Goal: Task Accomplishment & Management: Manage account settings

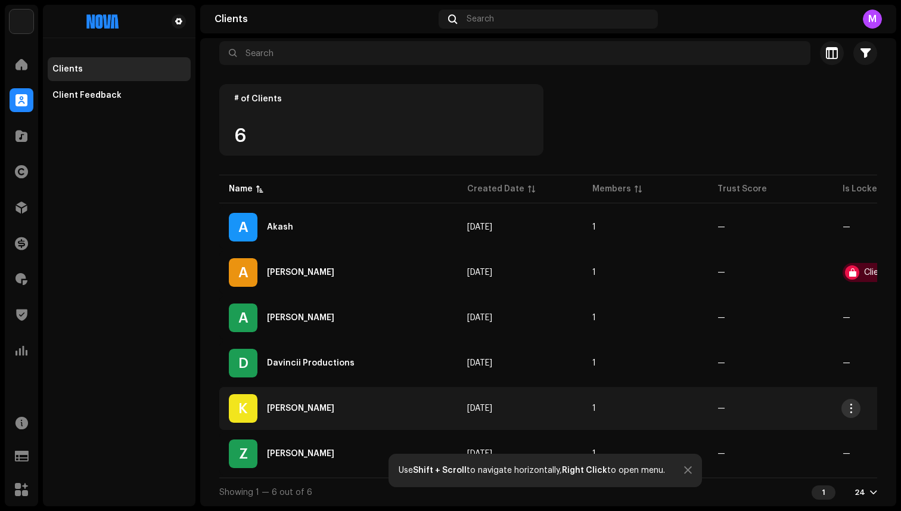
click at [842, 403] on button "button" at bounding box center [850, 408] width 19 height 19
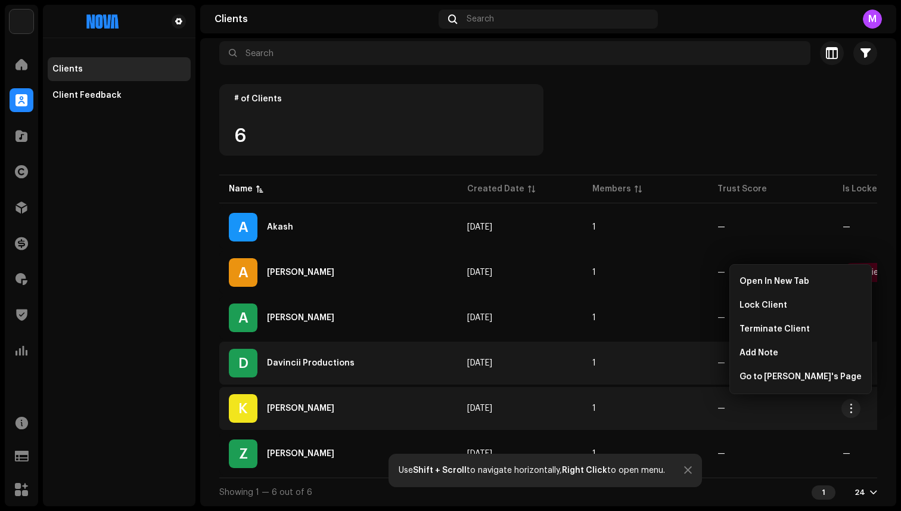
click at [537, 355] on td "[DATE]" at bounding box center [520, 362] width 125 height 43
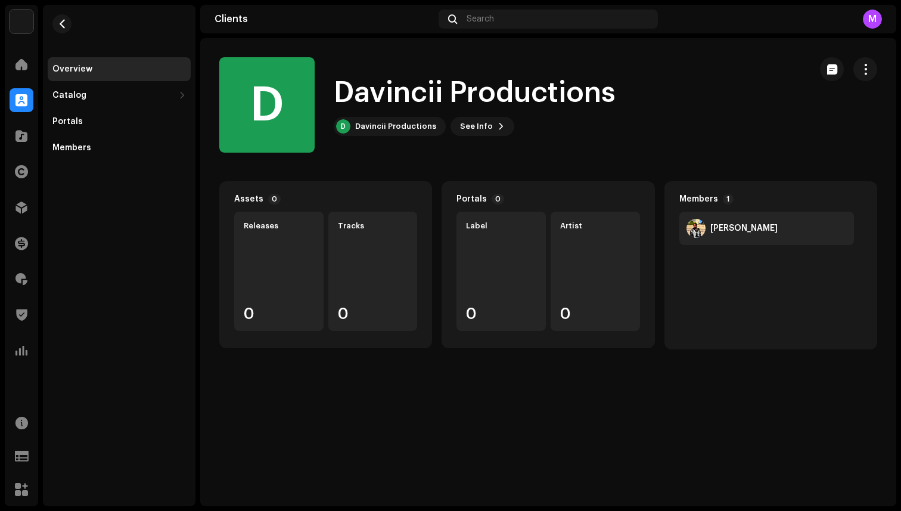
click at [226, 15] on div "Clients" at bounding box center [323, 19] width 219 height 10
click at [60, 23] on span "button" at bounding box center [62, 24] width 9 height 10
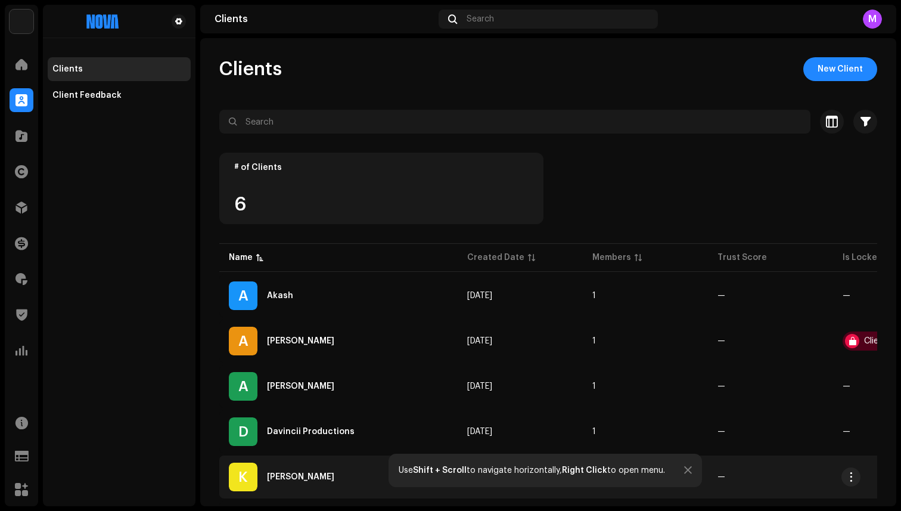
click at [296, 482] on div "[PERSON_NAME]" at bounding box center [338, 476] width 219 height 29
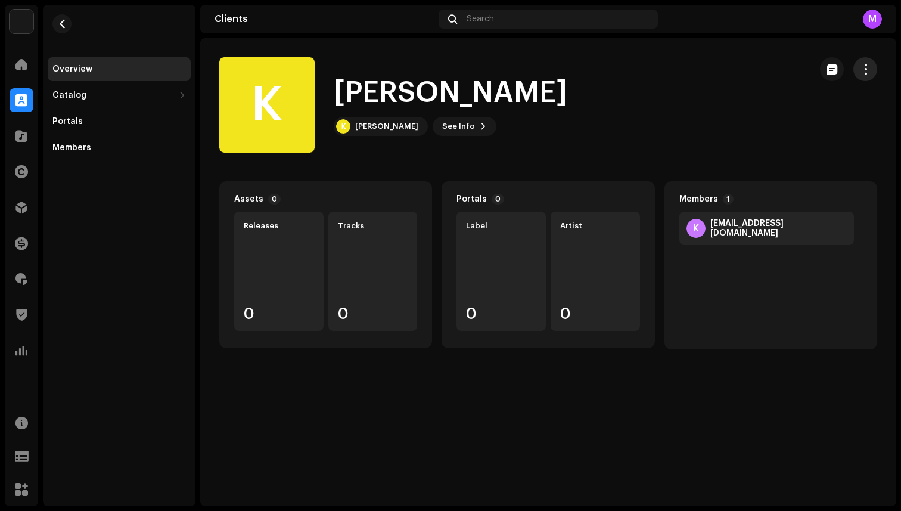
click at [866, 64] on span "button" at bounding box center [865, 69] width 11 height 10
click at [559, 84] on div "[PERSON_NAME] K [PERSON_NAME] See Info" at bounding box center [509, 104] width 581 height 95
click at [459, 96] on h1 "[PERSON_NAME]" at bounding box center [451, 93] width 234 height 38
click at [381, 129] on div "[PERSON_NAME]" at bounding box center [386, 127] width 63 height 10
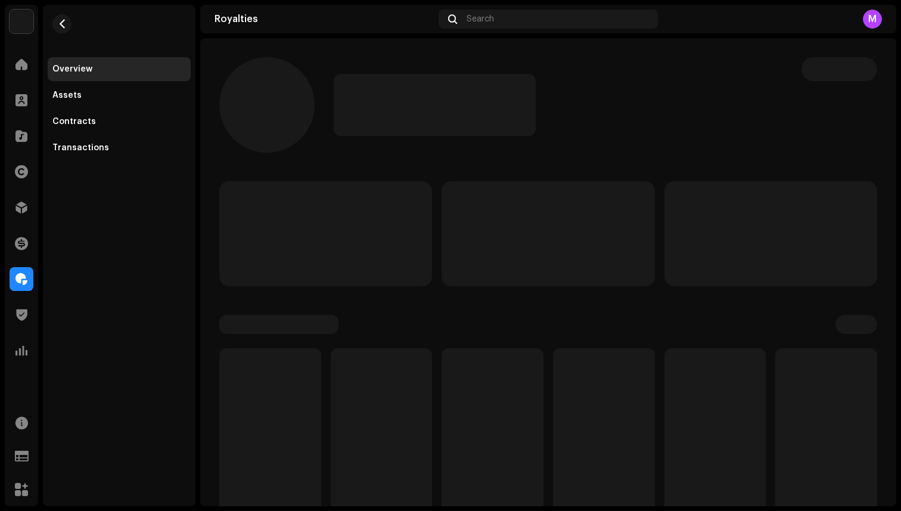
click at [355, 123] on p-skeleton at bounding box center [435, 105] width 202 height 62
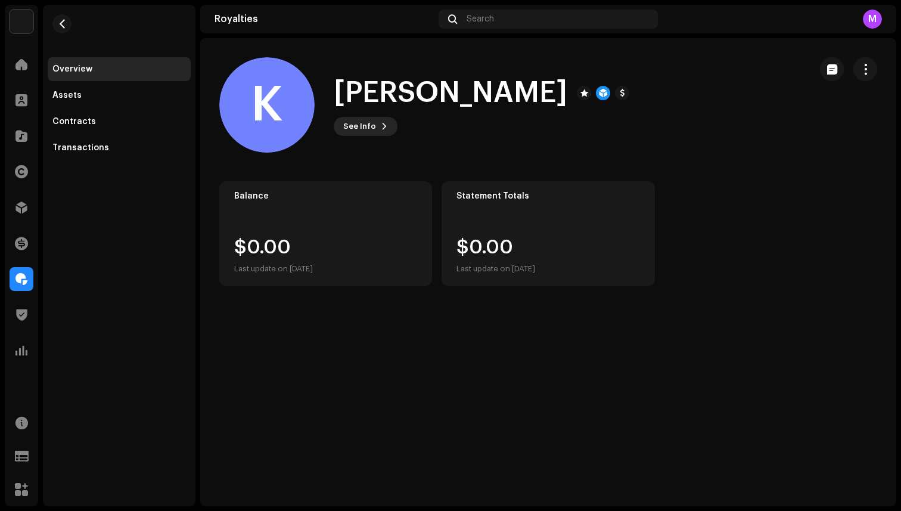
click at [372, 123] on span "See Info" at bounding box center [359, 126] width 33 height 24
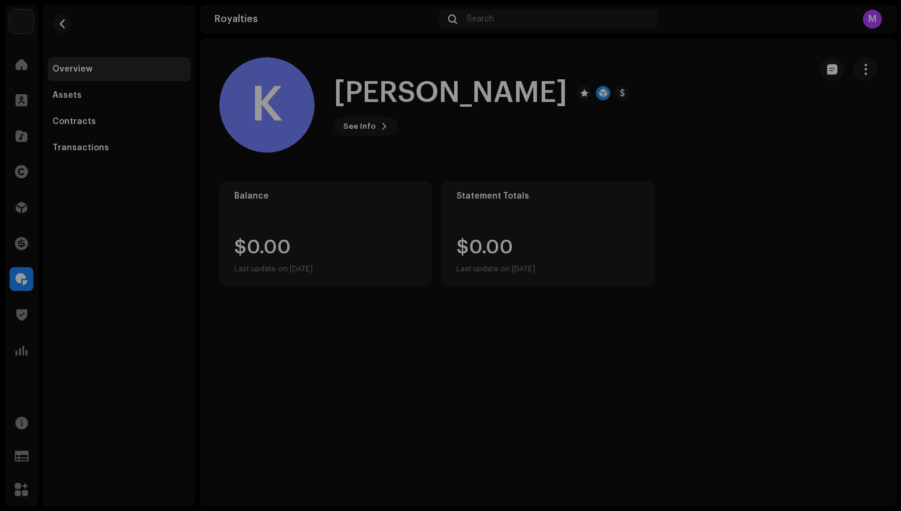
click at [635, 129] on div "[PERSON_NAME] 755569 Type Distribution Payee Pay To Name [PERSON_NAME] Payee Em…" at bounding box center [450, 255] width 901 height 511
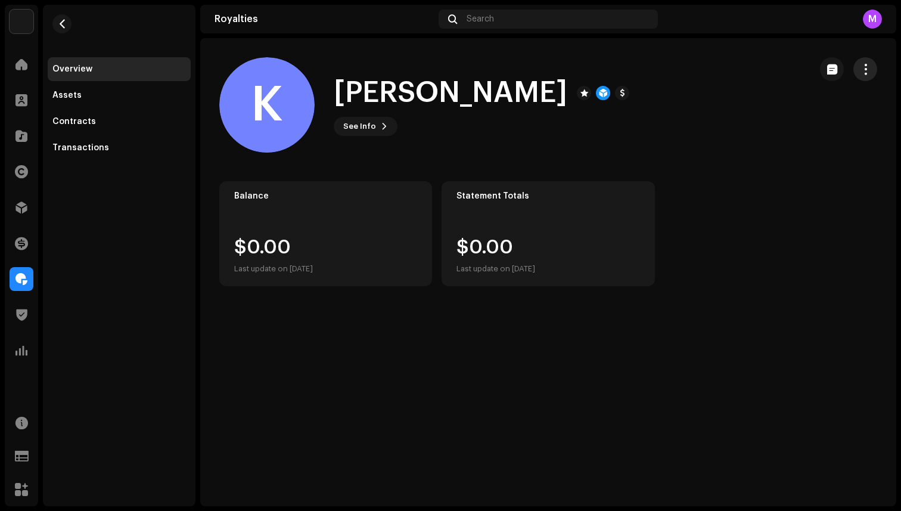
click at [874, 69] on button "button" at bounding box center [865, 69] width 24 height 24
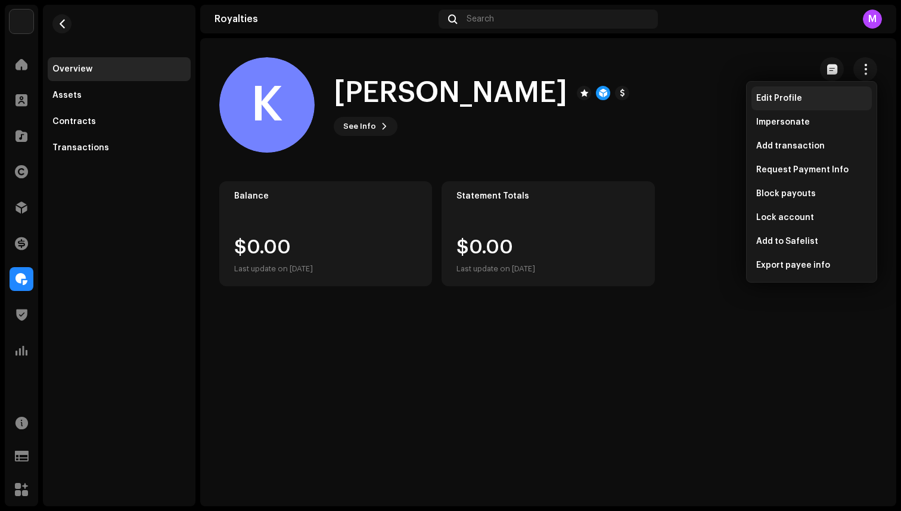
click at [810, 98] on div "Edit Profile" at bounding box center [811, 99] width 111 height 10
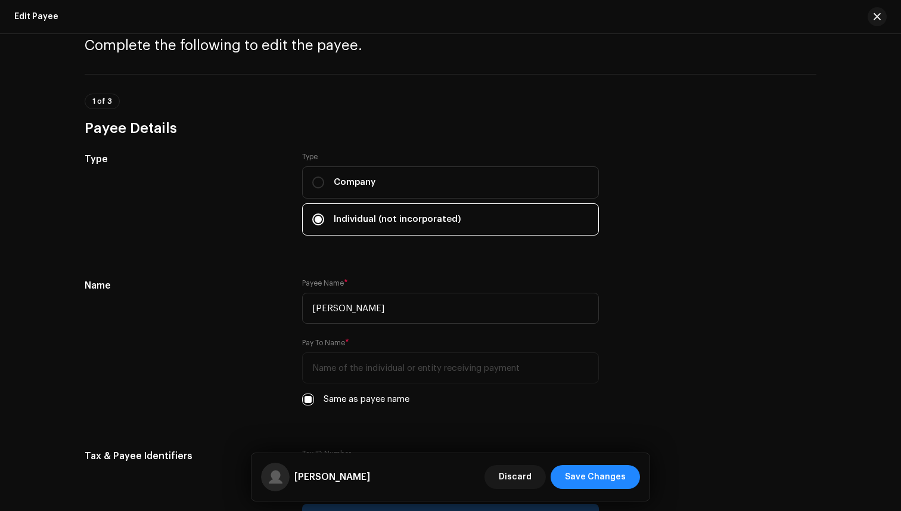
scroll to position [63, 0]
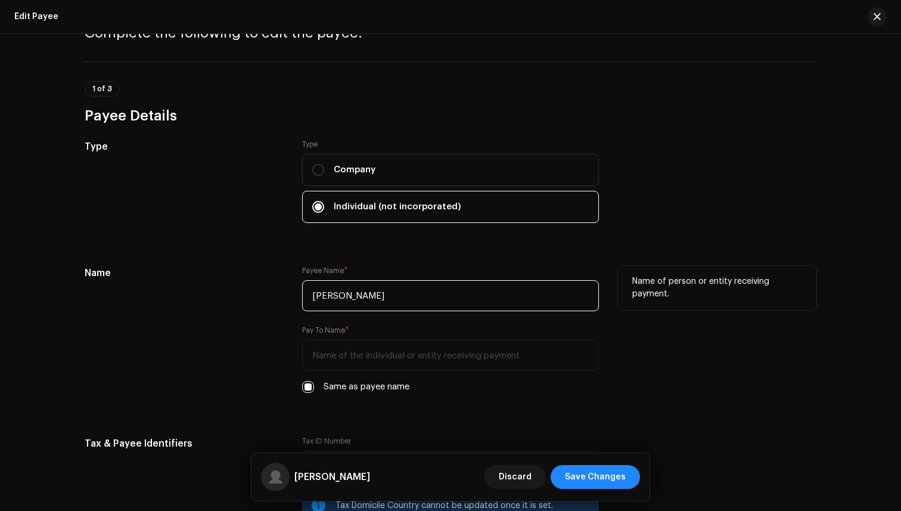
click at [347, 291] on input "[PERSON_NAME]" at bounding box center [450, 295] width 297 height 31
type input "[PERSON_NAME]"
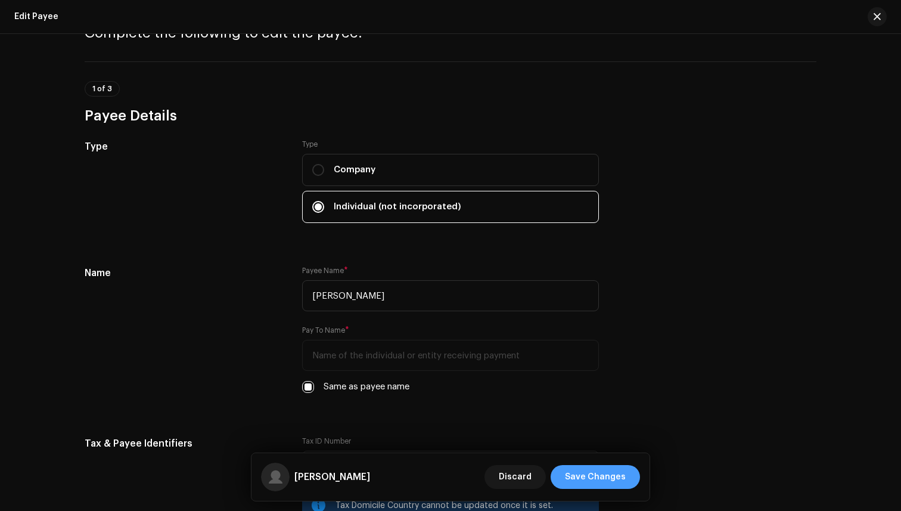
click at [613, 474] on span "Save Changes" at bounding box center [595, 477] width 61 height 24
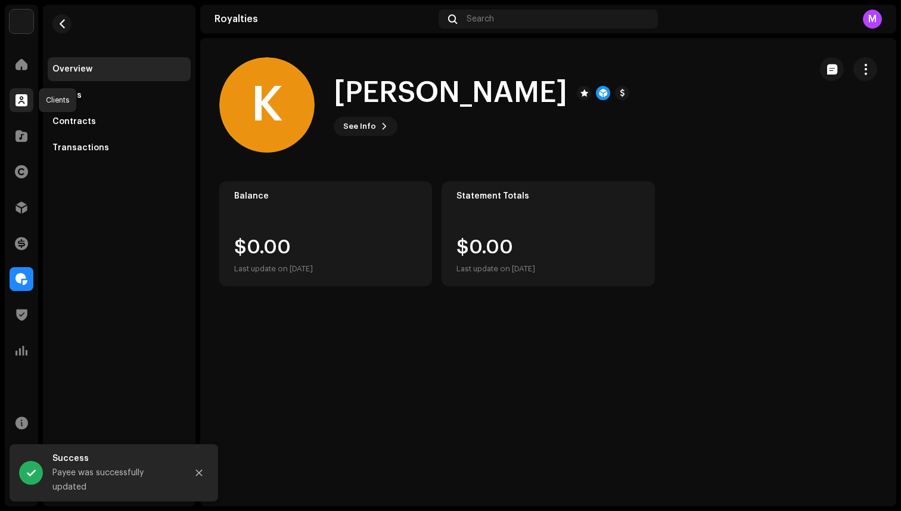
click at [24, 103] on span at bounding box center [21, 100] width 12 height 10
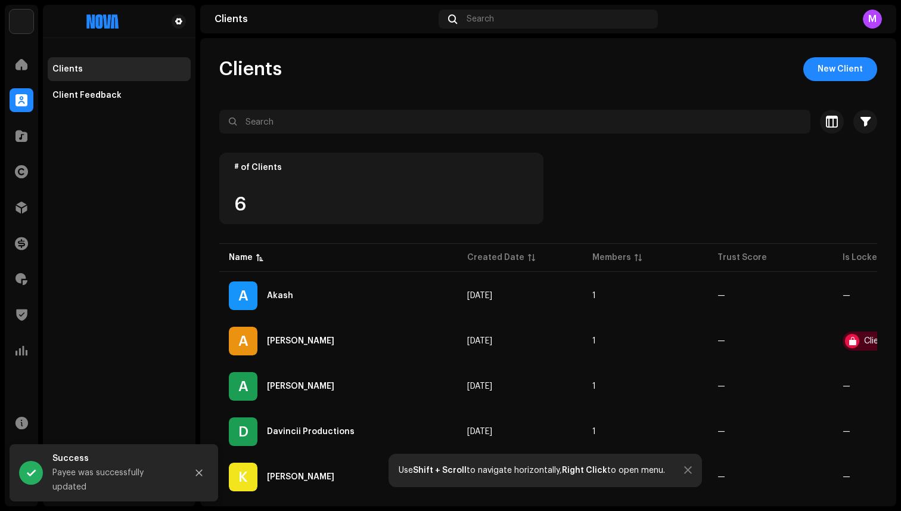
scroll to position [73, 0]
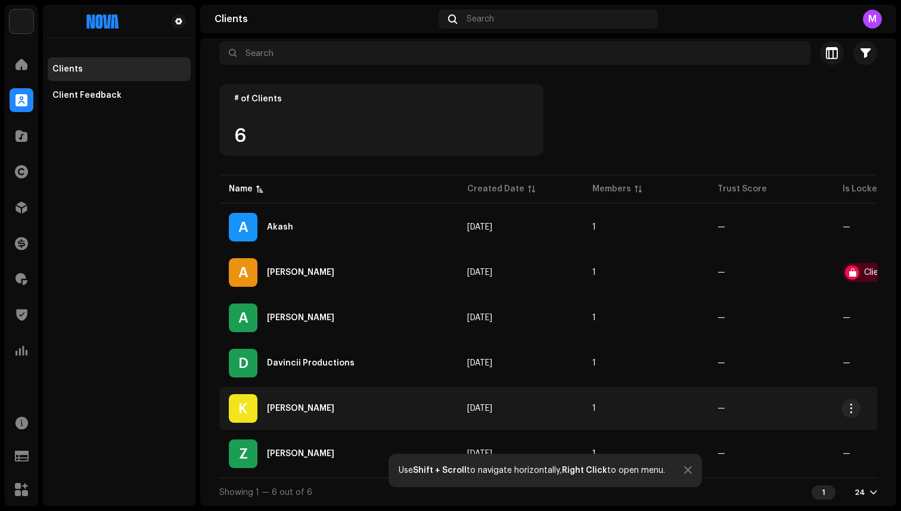
click at [291, 408] on div "[PERSON_NAME]" at bounding box center [338, 408] width 219 height 29
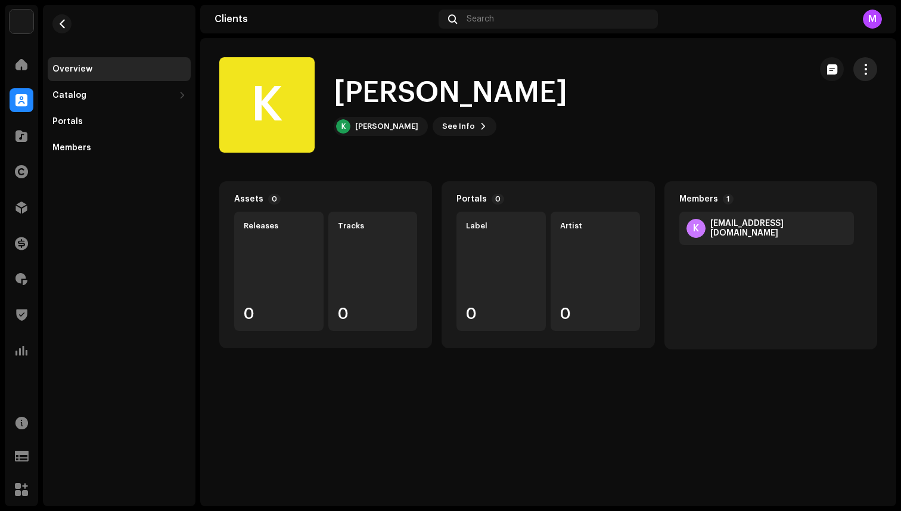
click at [870, 66] on span "button" at bounding box center [865, 69] width 11 height 10
click at [701, 142] on div "[PERSON_NAME] K [PERSON_NAME] See Info" at bounding box center [509, 104] width 581 height 95
click at [453, 126] on span "See Info" at bounding box center [458, 126] width 33 height 24
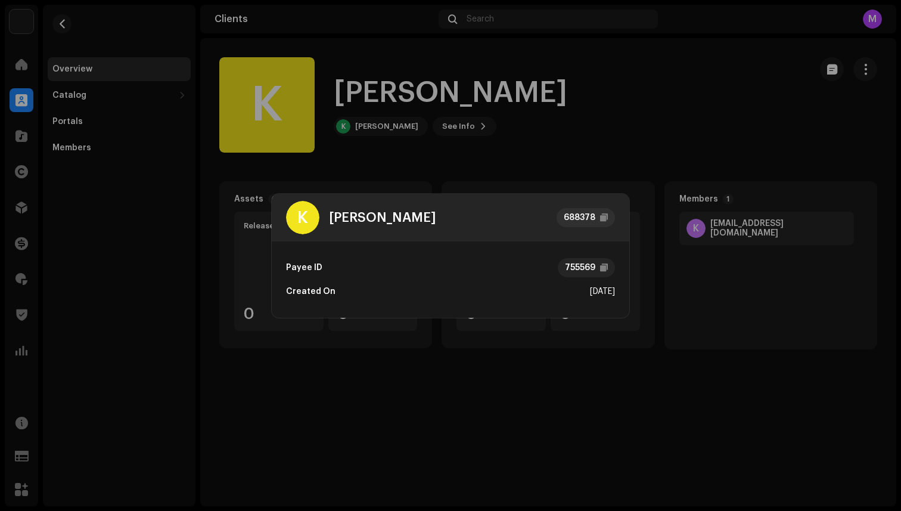
click at [358, 205] on div "[PERSON_NAME]" at bounding box center [361, 217] width 150 height 33
click at [358, 206] on div "[PERSON_NAME]" at bounding box center [361, 217] width 150 height 33
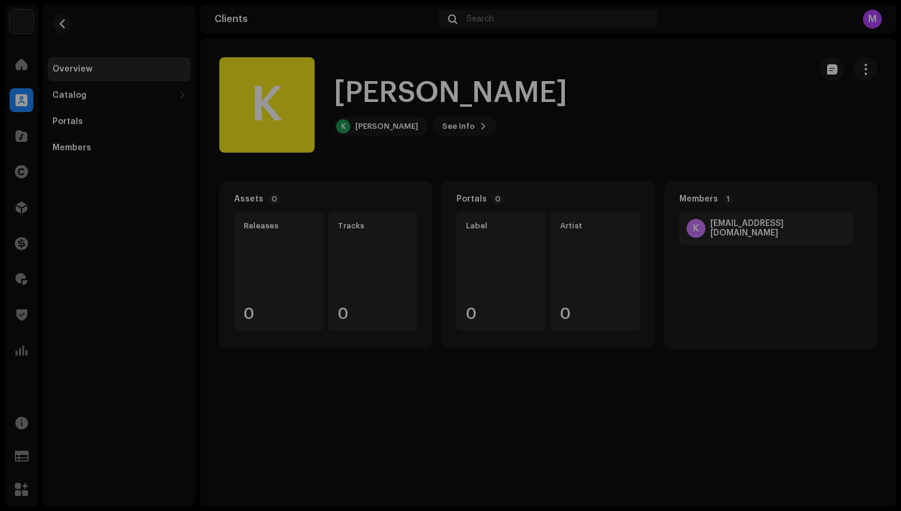
click at [393, 159] on div "[PERSON_NAME] 688378 Payee ID 755569 Created On [DATE]" at bounding box center [450, 255] width 901 height 511
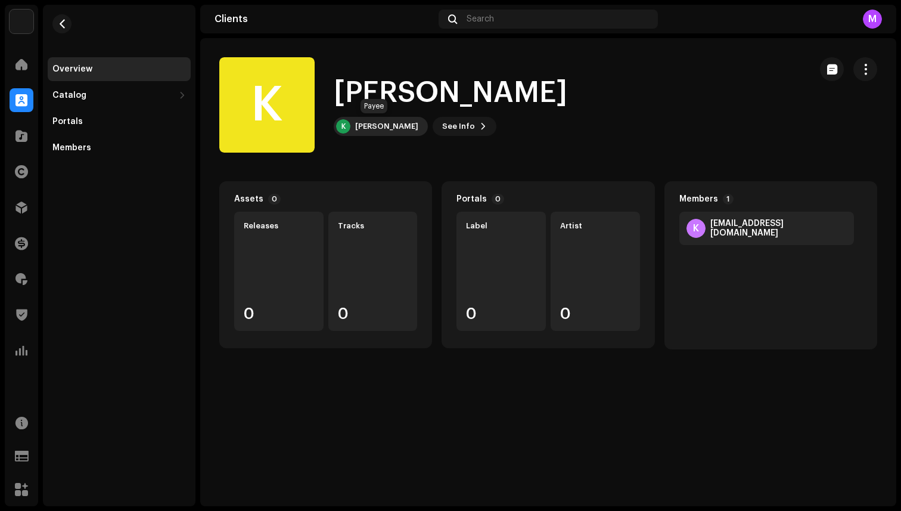
click at [371, 125] on div "[PERSON_NAME]" at bounding box center [386, 127] width 63 height 10
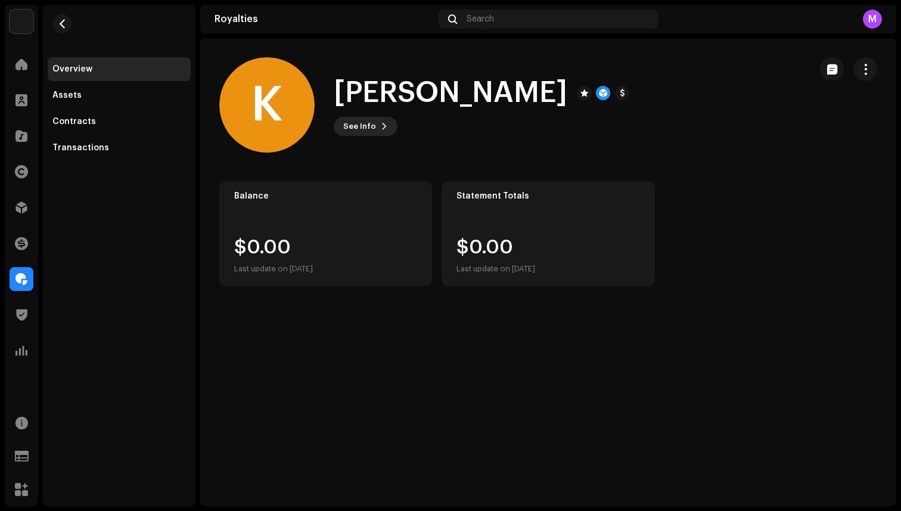
click at [373, 127] on span "See Info" at bounding box center [359, 126] width 33 height 24
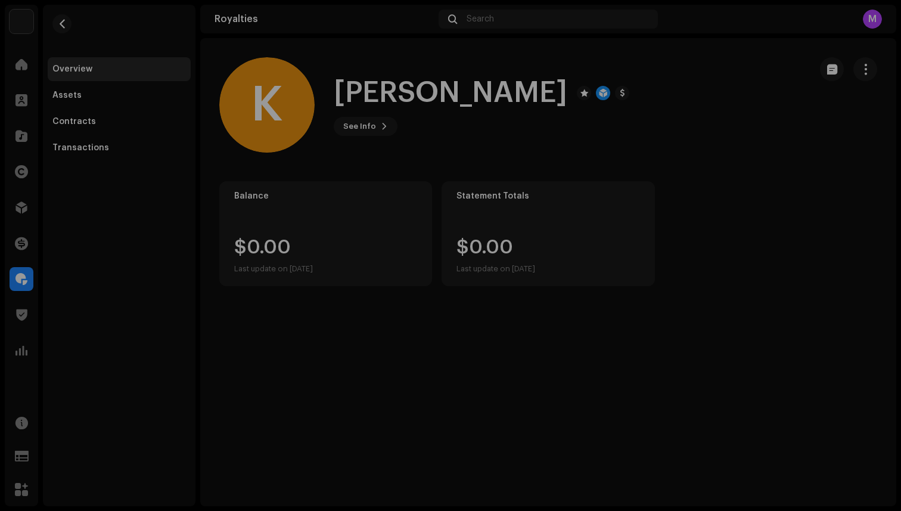
click at [317, 122] on div "K [PERSON_NAME] 755569 Type Distribution Payee Pay To Name [PERSON_NAME] Payee …" at bounding box center [450, 255] width 901 height 511
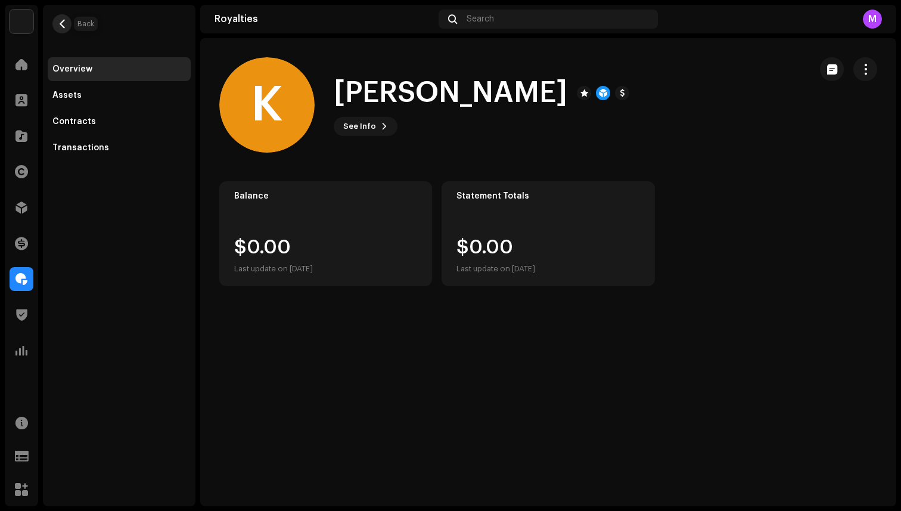
click at [66, 18] on button "button" at bounding box center [61, 23] width 19 height 19
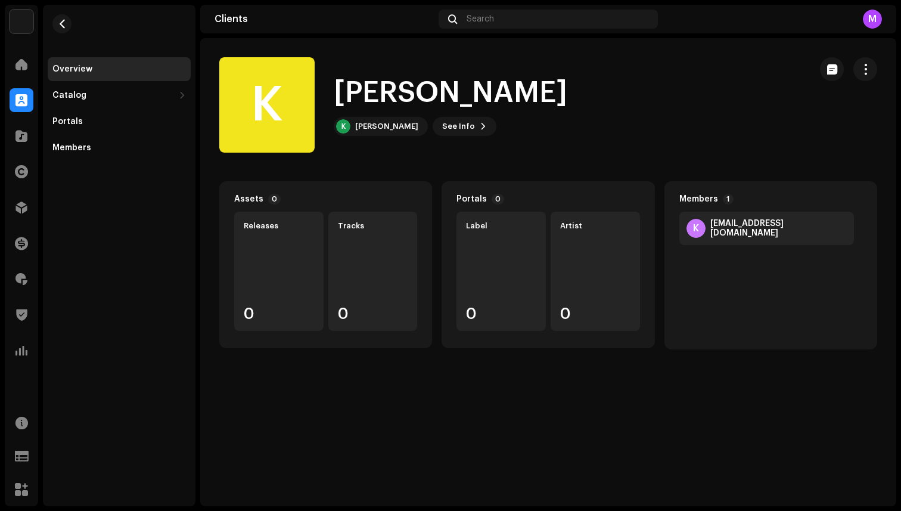
click at [413, 93] on h1 "[PERSON_NAME]" at bounding box center [451, 93] width 234 height 38
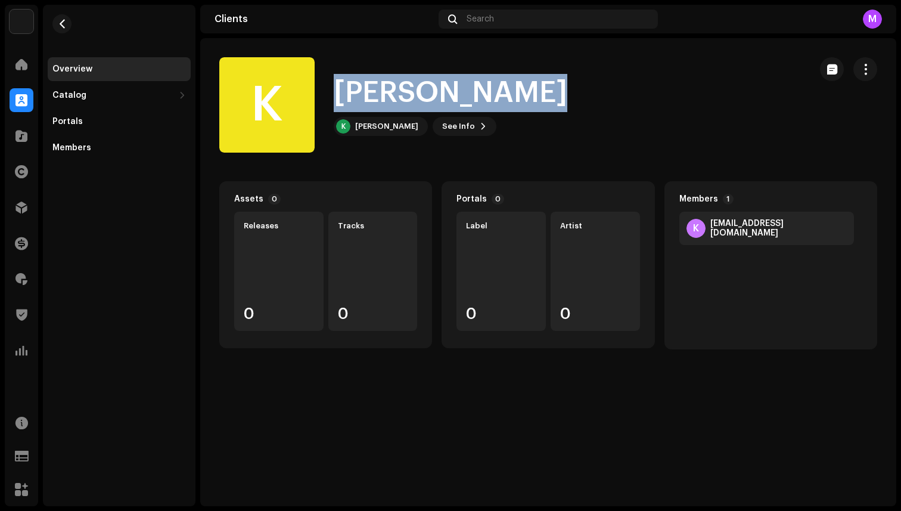
drag, startPoint x: 413, startPoint y: 93, endPoint x: 439, endPoint y: 93, distance: 25.6
click at [413, 93] on h1 "[PERSON_NAME]" at bounding box center [451, 93] width 234 height 38
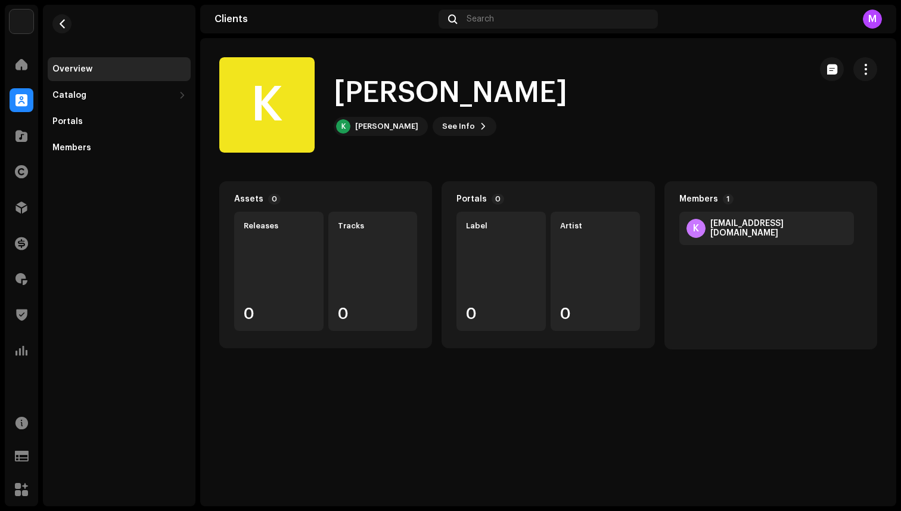
click at [440, 93] on h1 "[PERSON_NAME]" at bounding box center [451, 93] width 234 height 38
click at [451, 90] on h1 "[PERSON_NAME]" at bounding box center [451, 93] width 234 height 38
click at [857, 64] on button "button" at bounding box center [865, 69] width 24 height 24
click at [755, 30] on div "Clients Search M" at bounding box center [548, 19] width 696 height 29
click at [865, 29] on div "Clients Search M" at bounding box center [548, 19] width 696 height 29
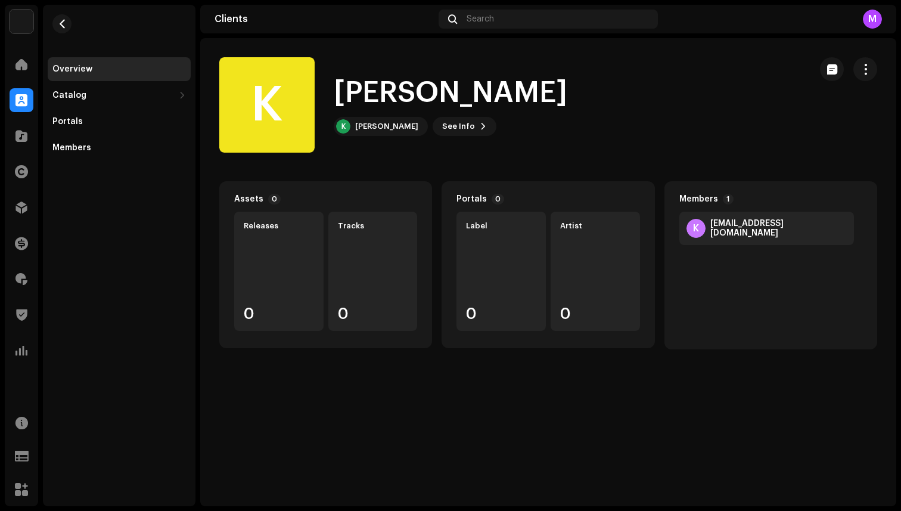
click at [867, 14] on div "M" at bounding box center [872, 19] width 19 height 19
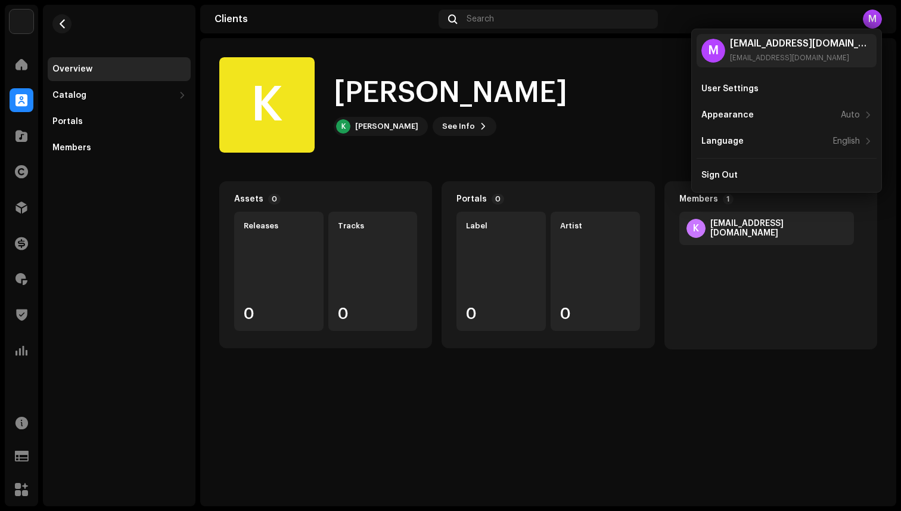
click at [594, 79] on div "[PERSON_NAME] K [PERSON_NAME] See Info" at bounding box center [509, 104] width 581 height 95
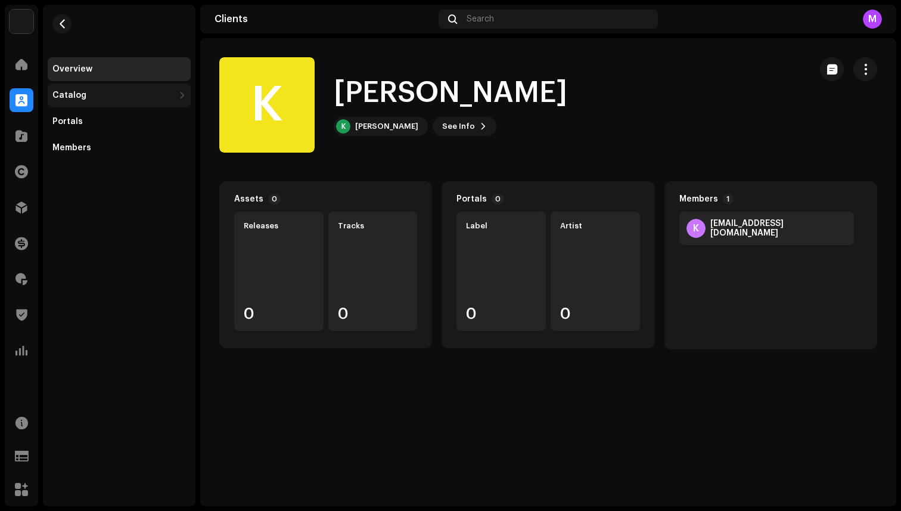
click at [90, 102] on div "Catalog" at bounding box center [119, 95] width 143 height 24
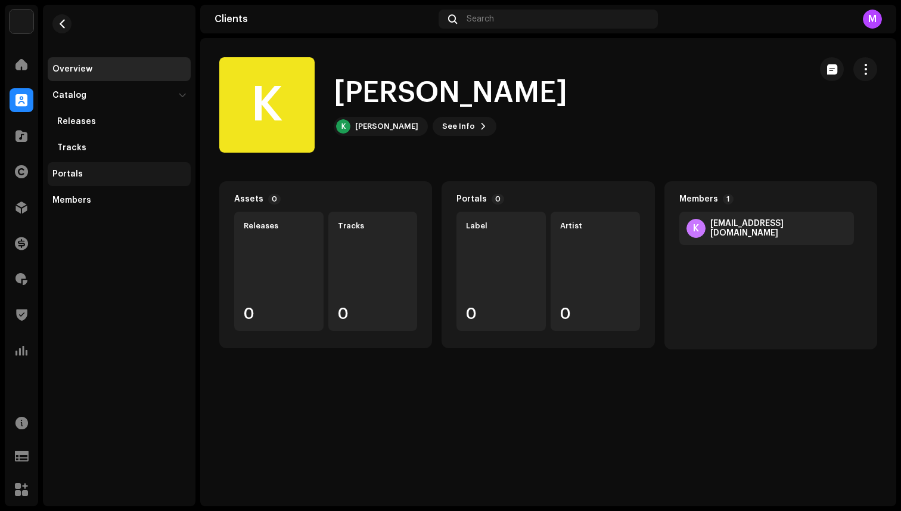
click at [91, 169] on div "Portals" at bounding box center [118, 174] width 133 height 10
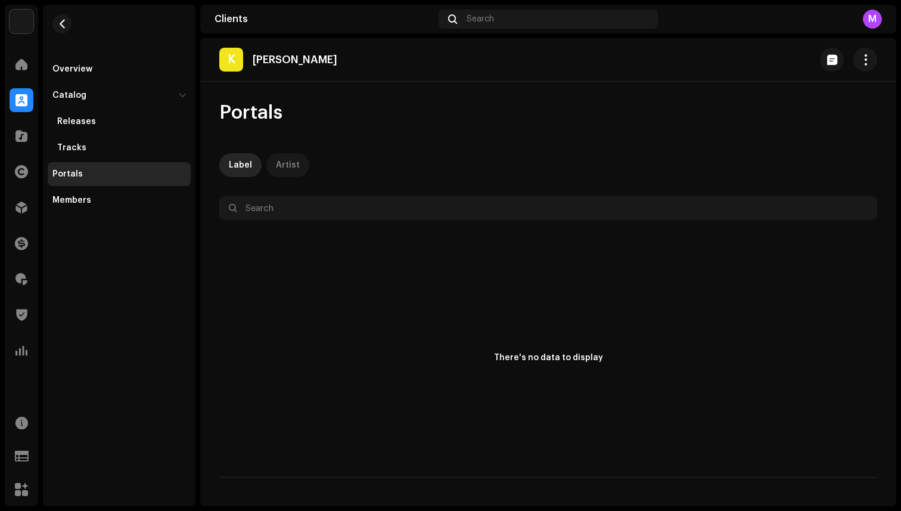
click at [293, 161] on div "Artist" at bounding box center [288, 165] width 24 height 24
click at [244, 166] on div "Label" at bounding box center [240, 165] width 23 height 24
click at [866, 66] on button "button" at bounding box center [865, 60] width 24 height 24
click at [713, 21] on div "M" at bounding box center [772, 19] width 219 height 19
click at [24, 58] on div at bounding box center [22, 64] width 24 height 24
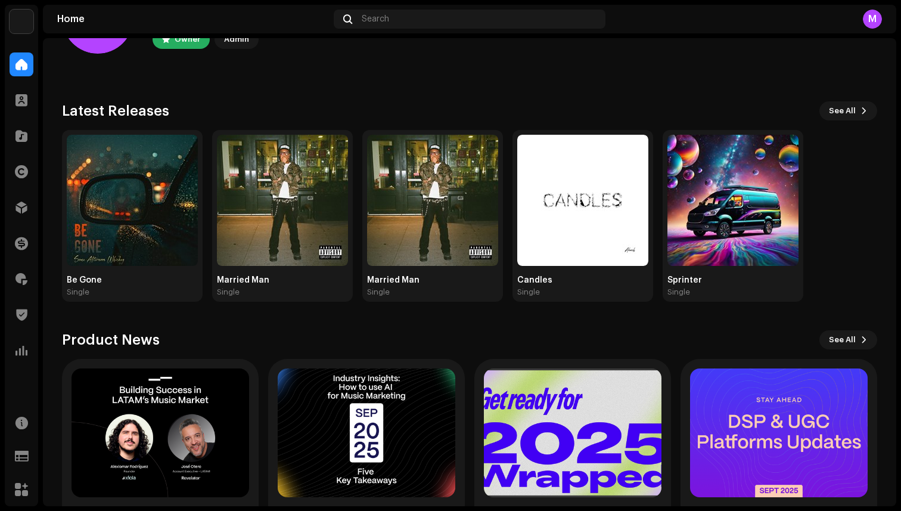
scroll to position [170, 0]
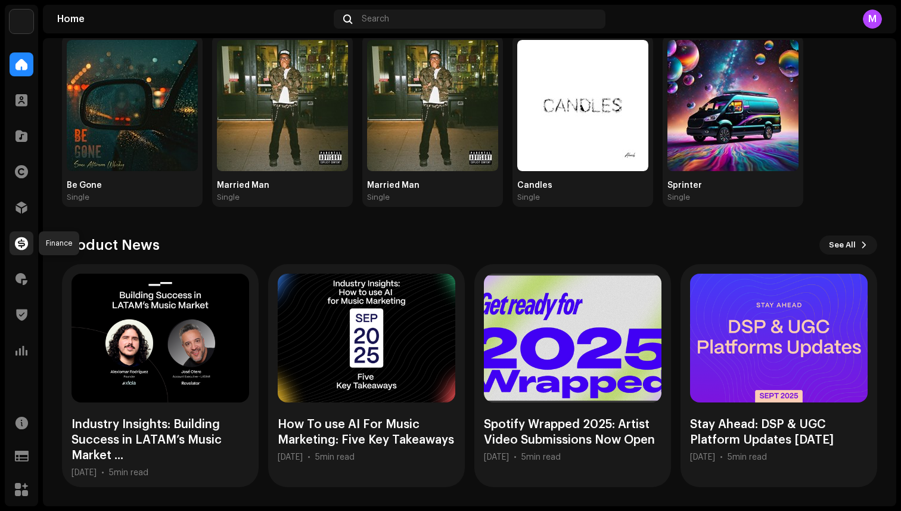
click at [21, 244] on span at bounding box center [21, 243] width 13 height 10
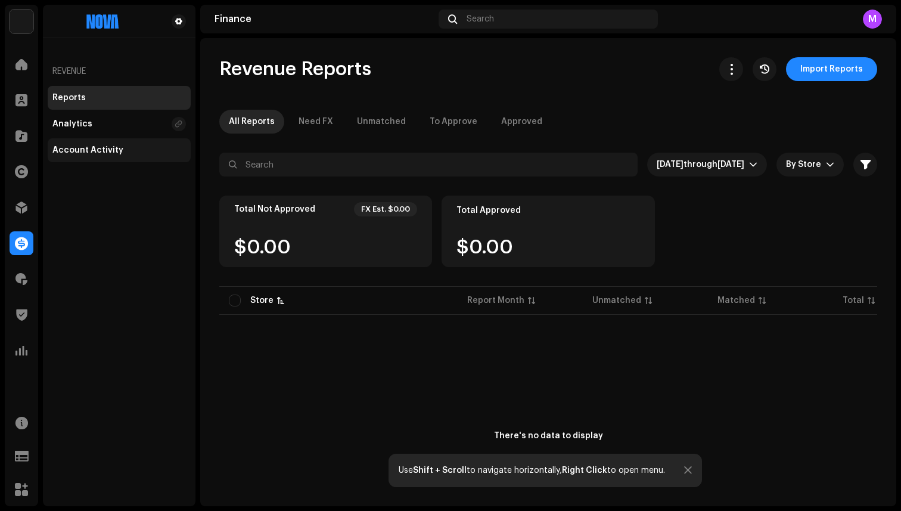
click at [97, 138] on div "Account Activity" at bounding box center [119, 150] width 143 height 24
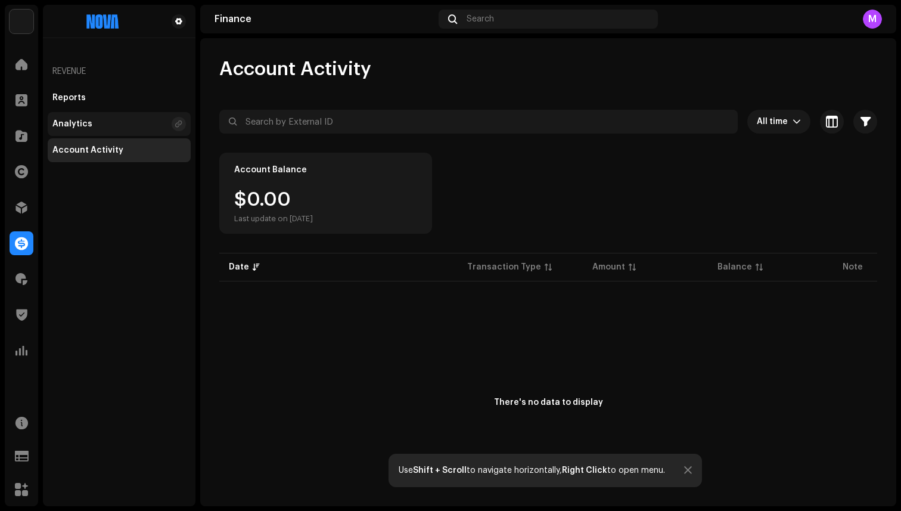
click at [98, 130] on div "Analytics" at bounding box center [119, 124] width 143 height 24
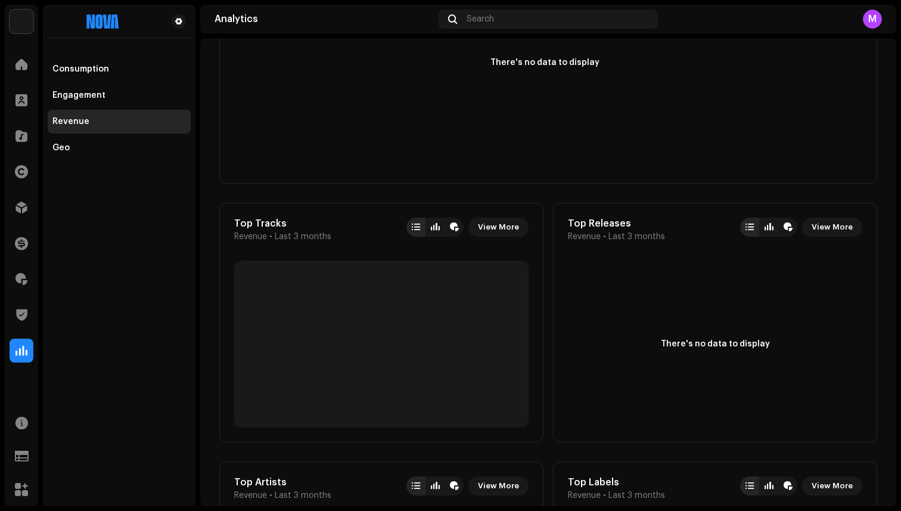
scroll to position [276, 0]
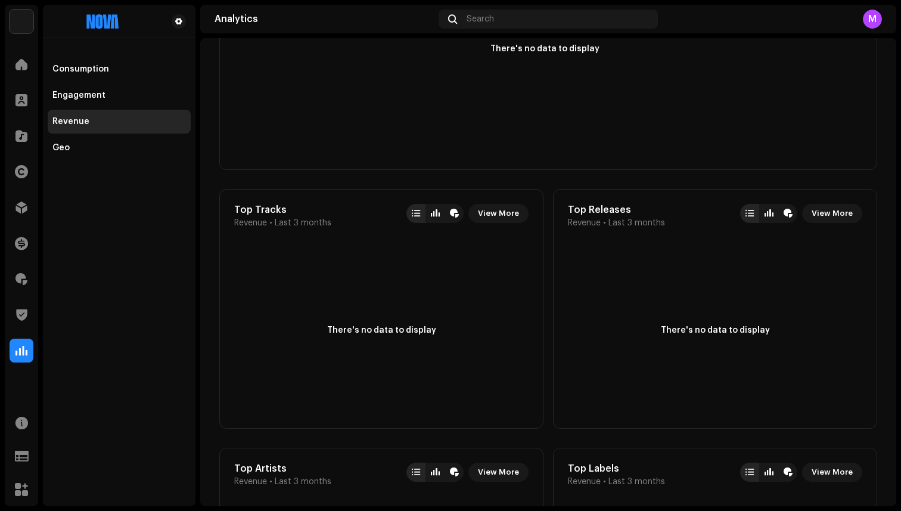
click at [399, 319] on div "There's no data to display" at bounding box center [381, 330] width 294 height 167
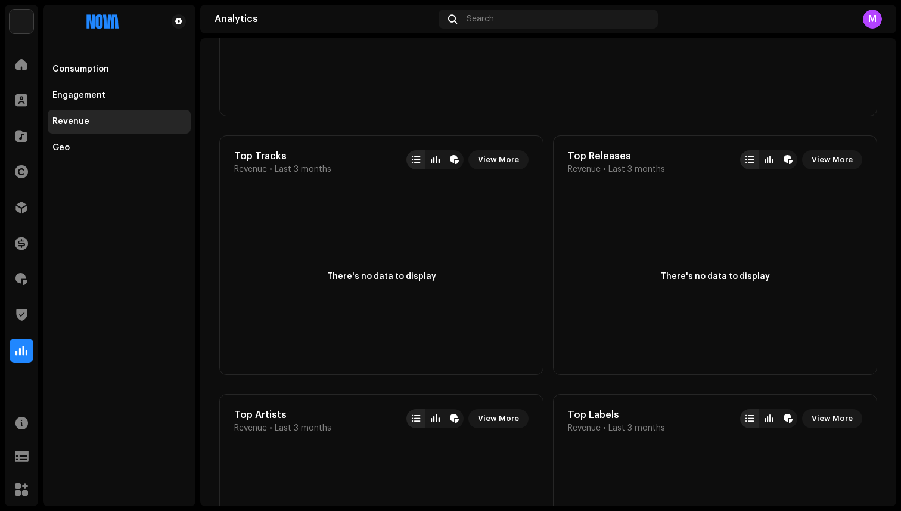
scroll to position [0, 0]
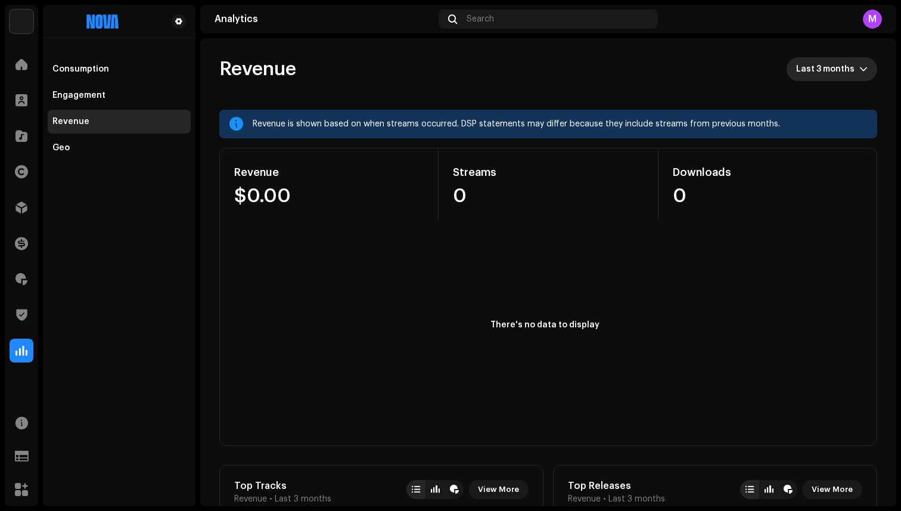
click at [796, 68] on span "Last 3 months" at bounding box center [827, 69] width 63 height 24
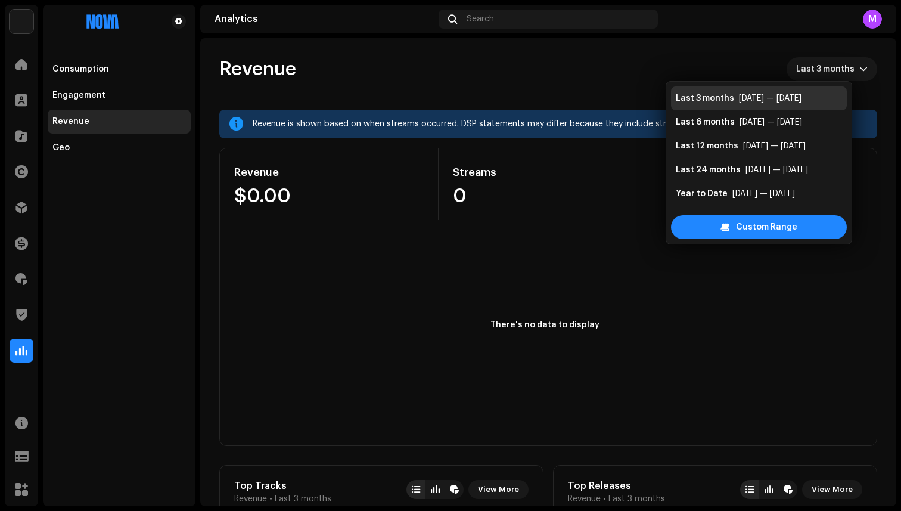
click at [726, 65] on div "Revenue Last 3 months" at bounding box center [548, 69] width 658 height 24
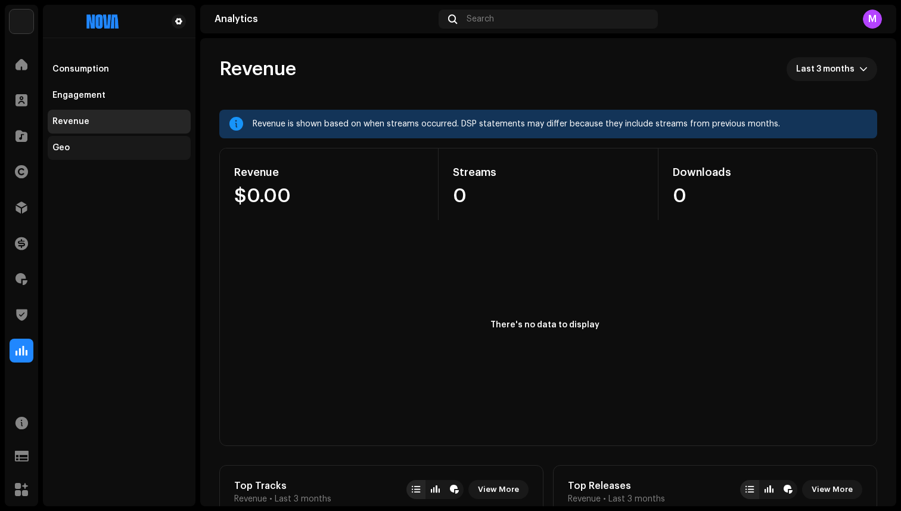
click at [112, 144] on div "Geo" at bounding box center [118, 148] width 133 height 10
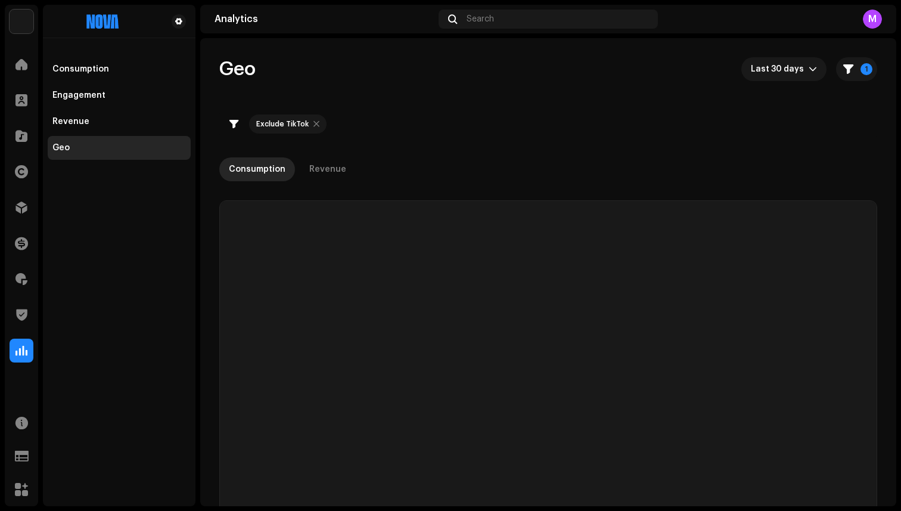
checkbox input "true"
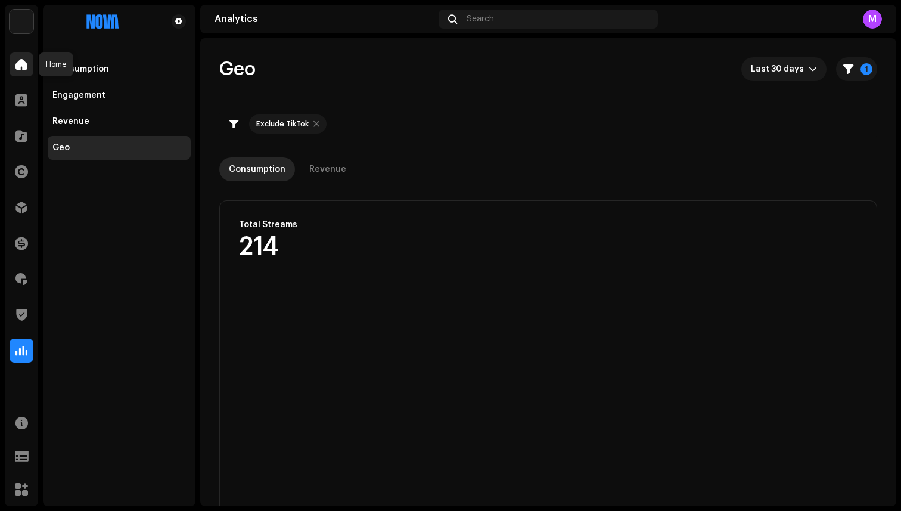
click at [20, 61] on span at bounding box center [21, 65] width 12 height 10
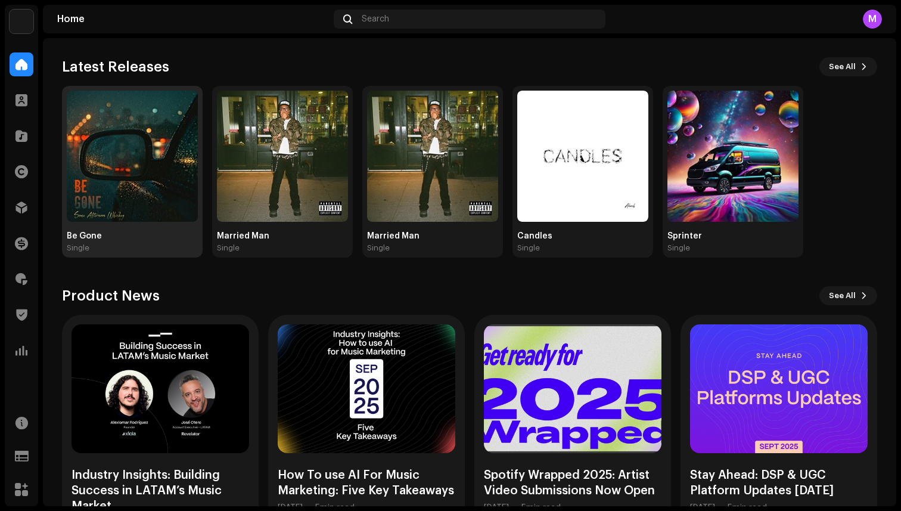
scroll to position [170, 0]
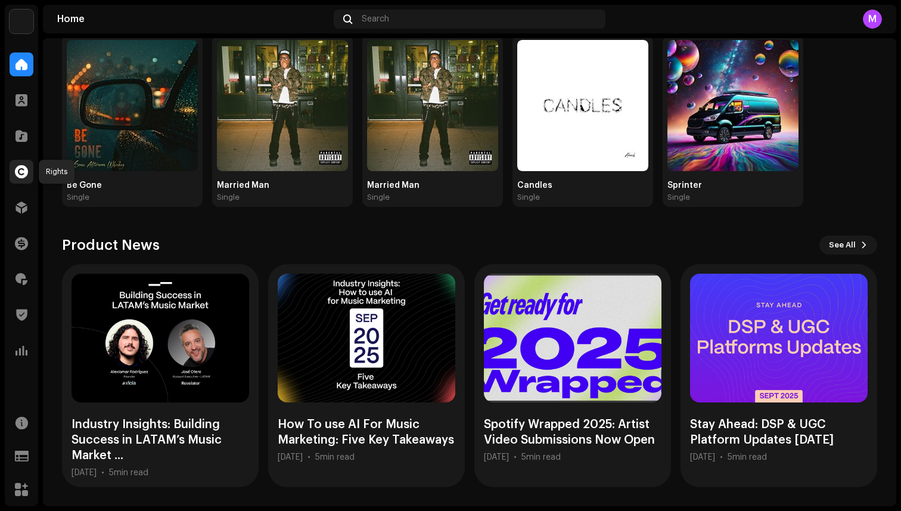
click at [24, 181] on div at bounding box center [22, 172] width 24 height 24
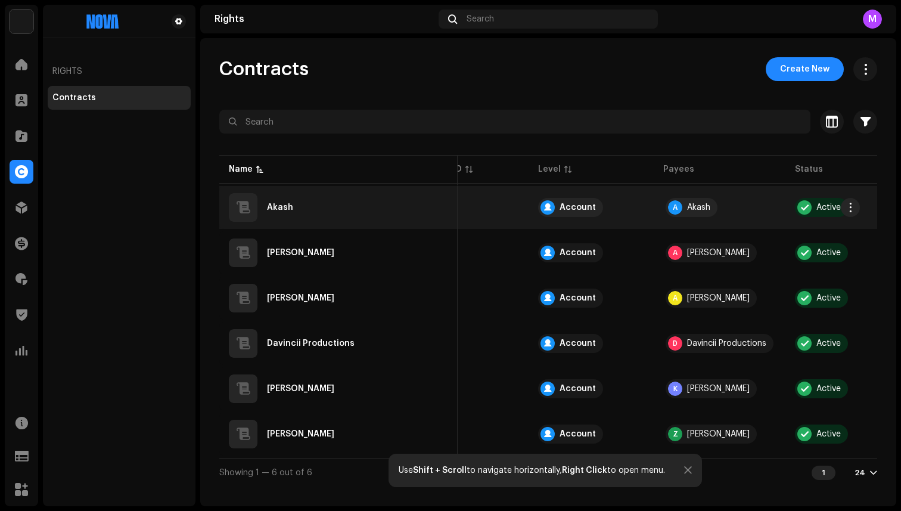
scroll to position [0, 98]
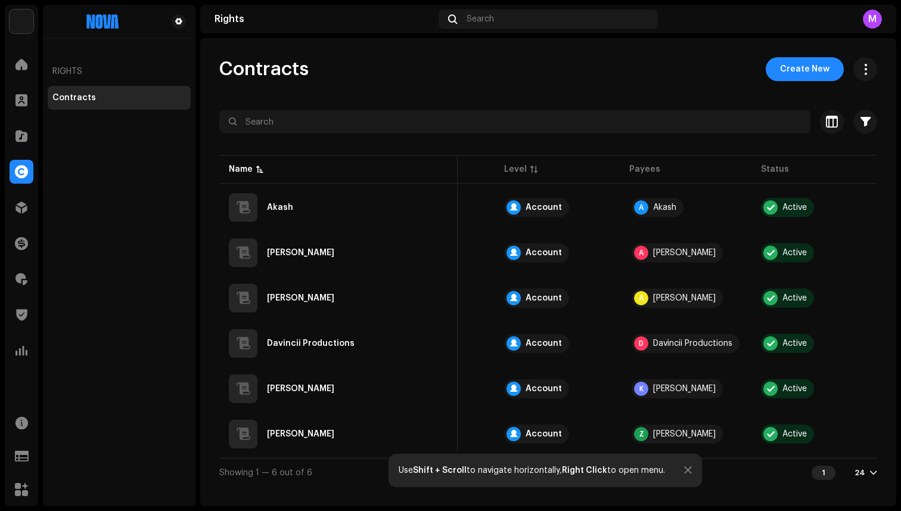
click at [690, 476] on div "Use Shift + Scroll to navigate horizontally, Right Click to open menu." at bounding box center [544, 469] width 313 height 33
